Goal: Complete application form

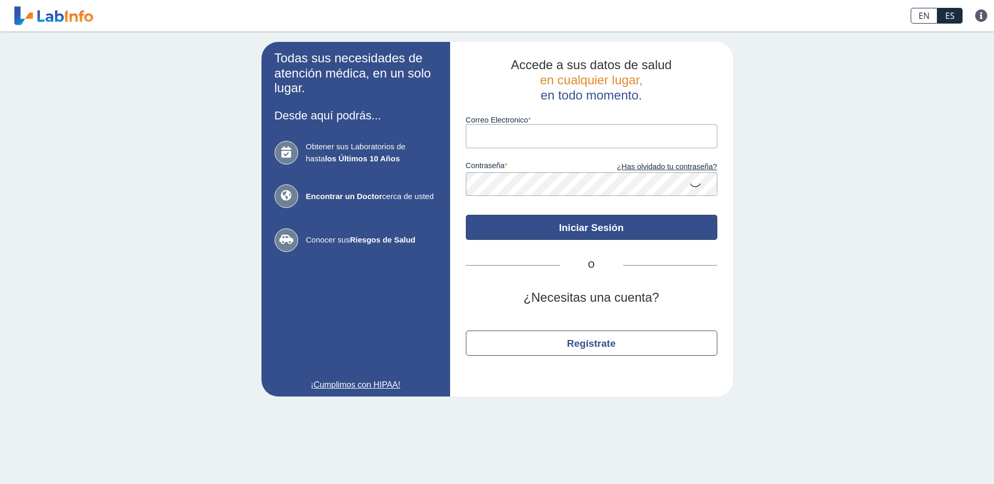
type input "[EMAIL_ADDRESS][DOMAIN_NAME]"
click at [556, 230] on button "Iniciar Sesión" at bounding box center [591, 227] width 251 height 25
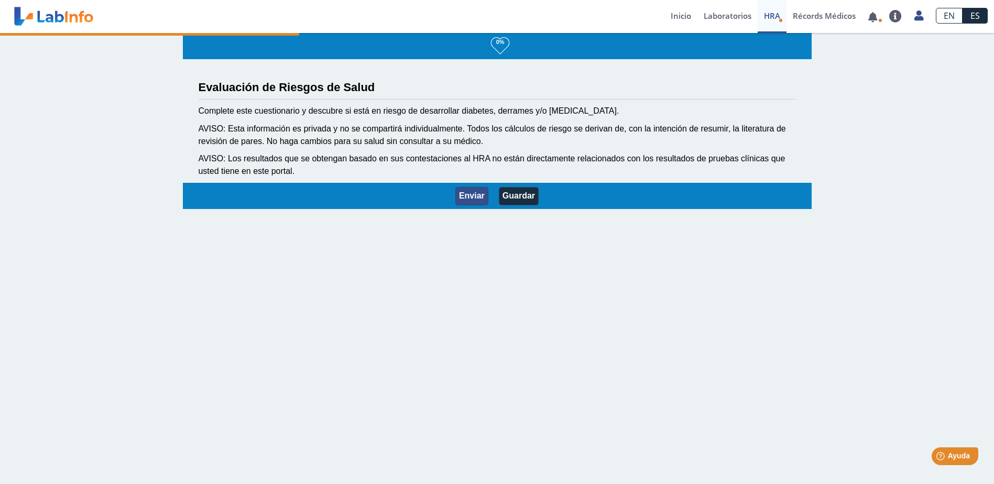
click at [466, 194] on button "Enviar" at bounding box center [471, 196] width 33 height 18
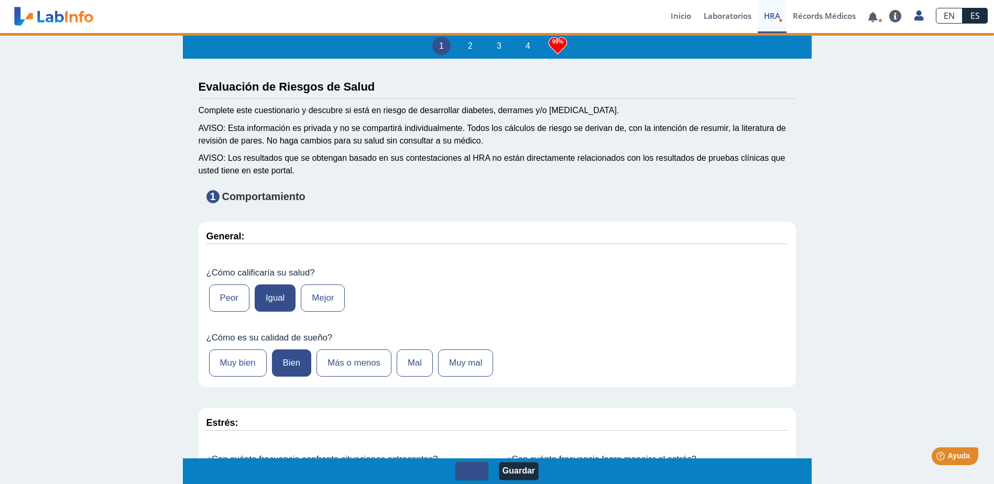
type input "200"
type input "[PERSON_NAME]"
type input "[DATE]"
type input "7872193203"
type input "[PERSON_NAME]"
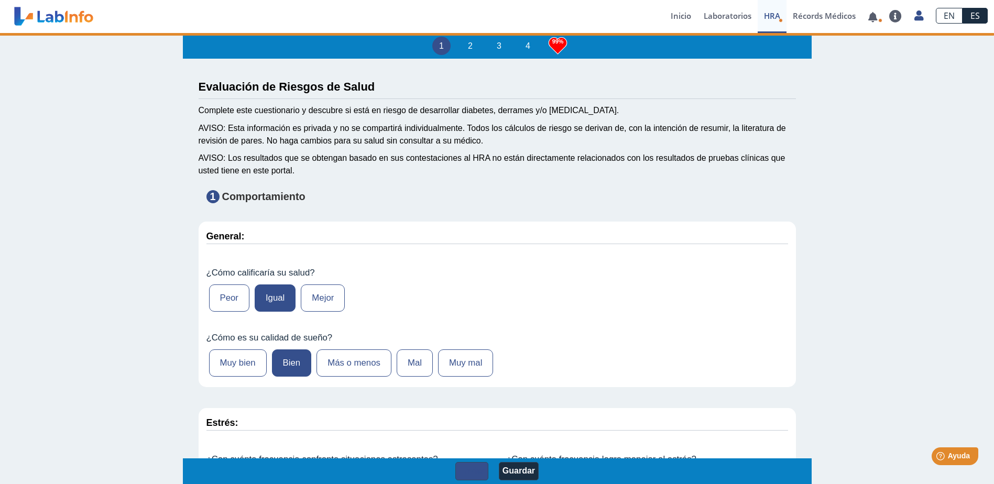
select select
type input "BAYAMON"
select select "1: 216"
select select "8: 281"
select select "2: 134"
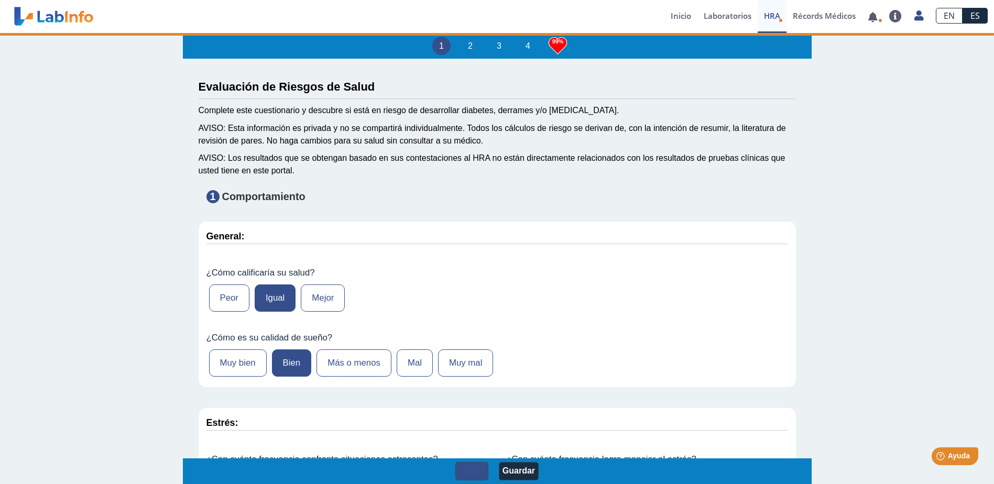
select select "1: 168"
select select "7: 149"
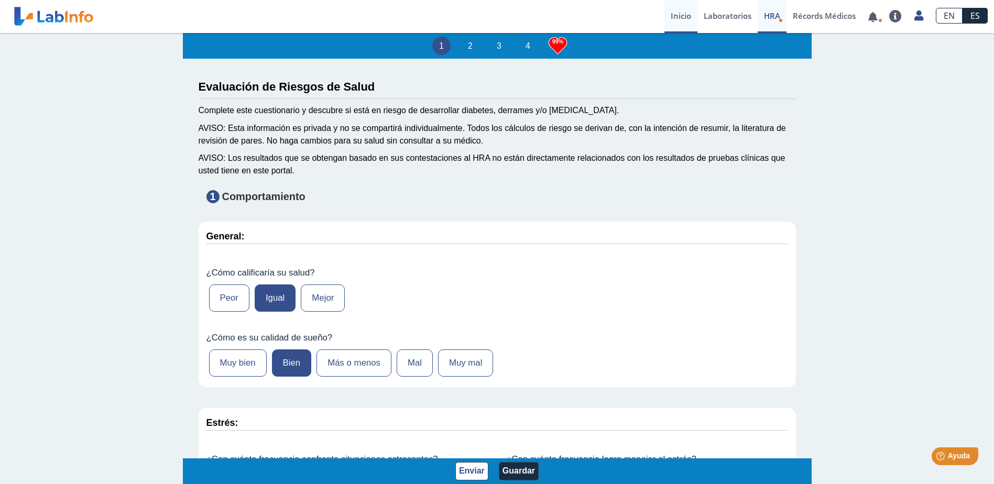
click at [676, 16] on link "Inicio" at bounding box center [680, 16] width 33 height 33
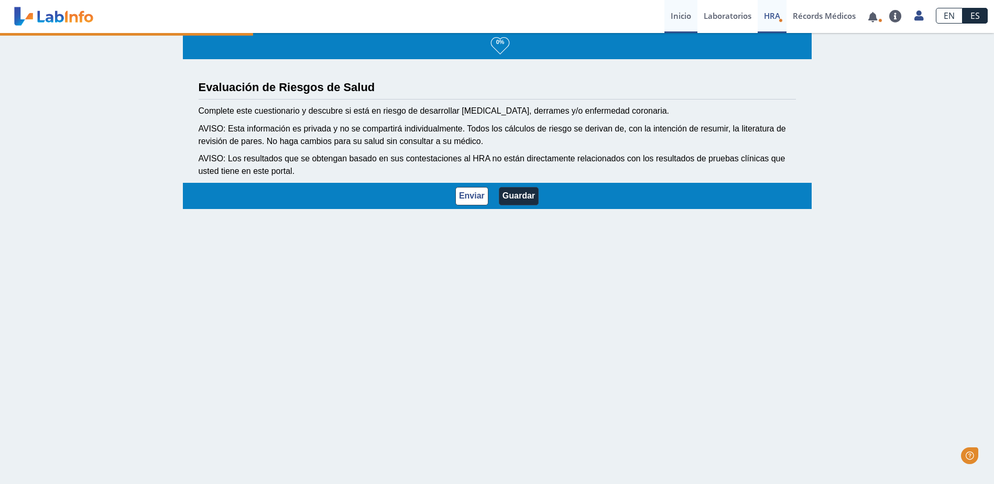
click at [678, 9] on link "Inicio" at bounding box center [680, 16] width 33 height 33
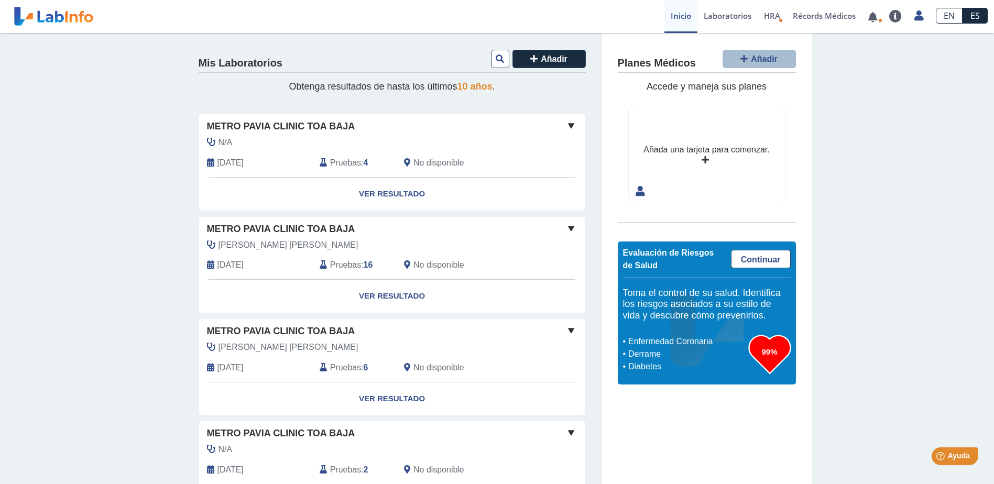
click at [689, 17] on link "Inicio" at bounding box center [680, 16] width 33 height 33
click at [716, 18] on link "Laboratorios" at bounding box center [727, 16] width 60 height 33
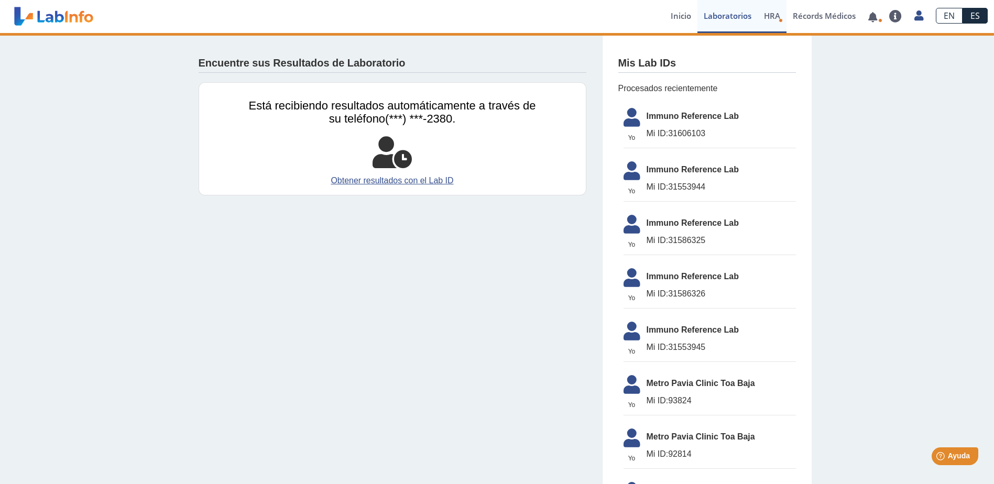
click at [774, 8] on link "HRA Evaluación de Riesgos de Salud" at bounding box center [771, 16] width 29 height 33
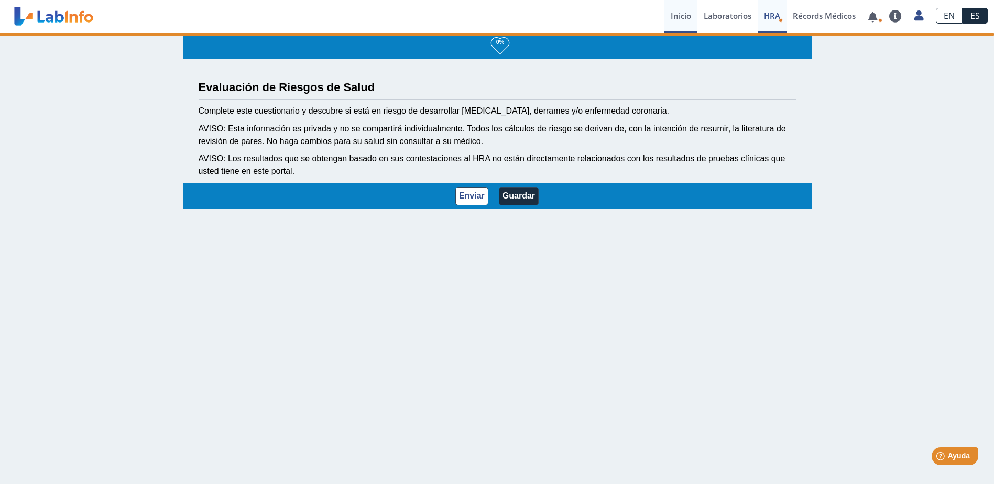
click at [684, 13] on link "Inicio" at bounding box center [680, 16] width 33 height 33
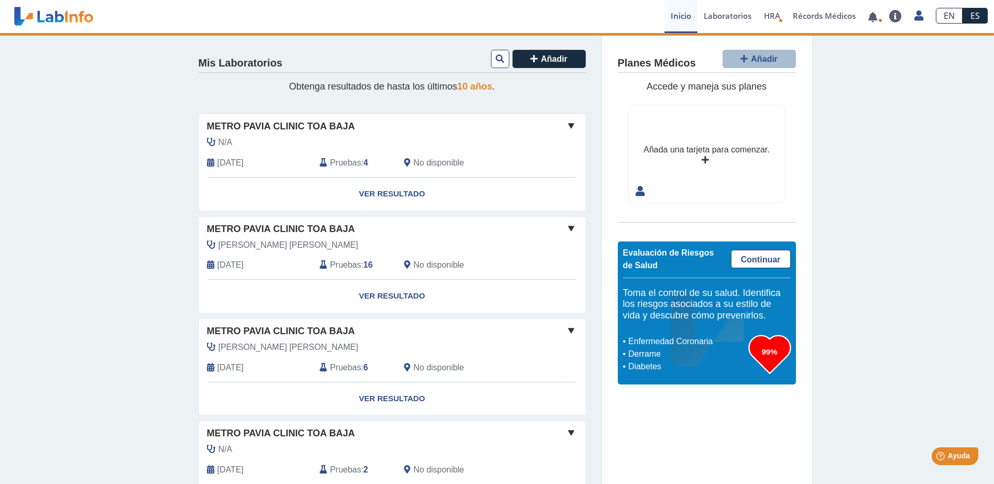
click at [681, 13] on link "Inicio" at bounding box center [680, 16] width 33 height 33
click at [679, 15] on link "Inicio" at bounding box center [680, 16] width 33 height 33
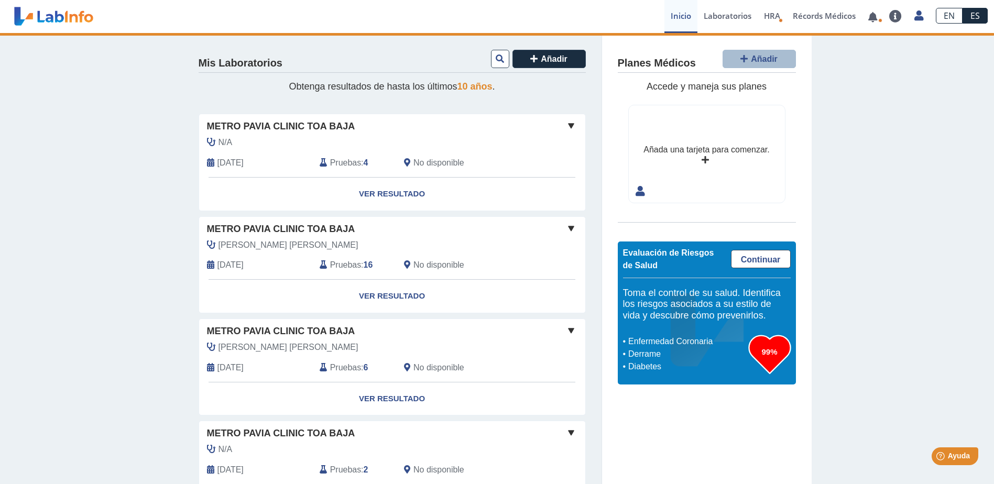
click at [679, 15] on link "Inicio" at bounding box center [680, 16] width 33 height 33
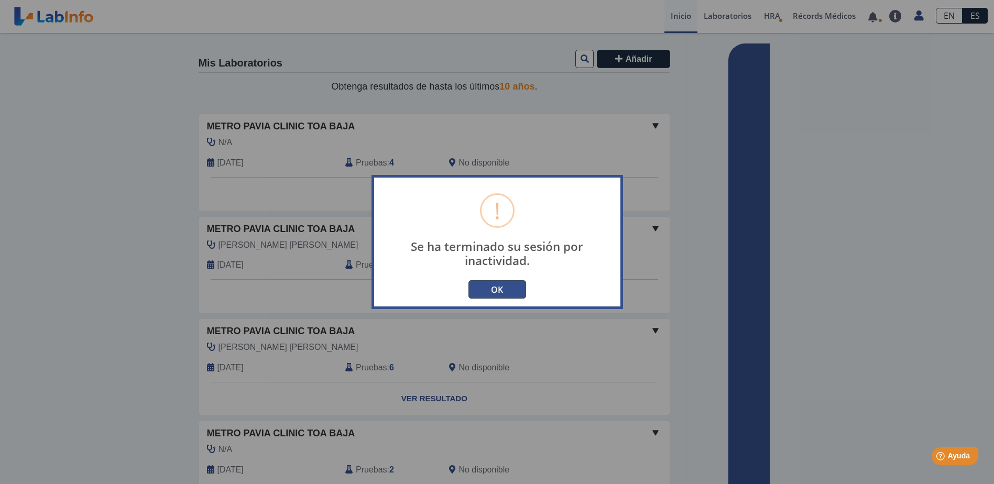
type input "[EMAIL_ADDRESS][DOMAIN_NAME]"
